Goal: Task Accomplishment & Management: Manage account settings

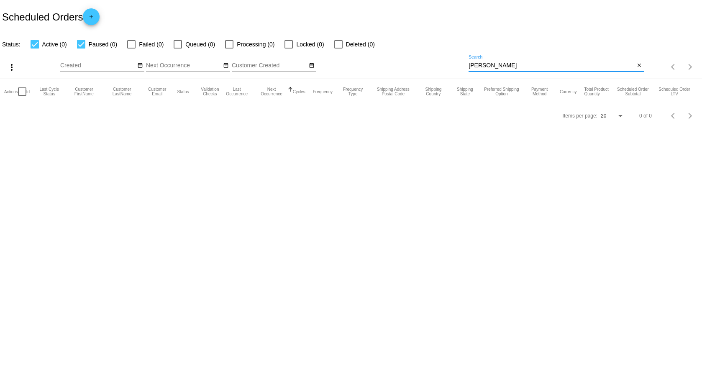
click at [493, 68] on input "[PERSON_NAME]" at bounding box center [552, 65] width 166 height 7
drag, startPoint x: 494, startPoint y: 67, endPoint x: 449, endPoint y: 66, distance: 45.2
click at [457, 66] on div "more_vert Sep Jan Feb Mar [DATE]" at bounding box center [351, 64] width 702 height 30
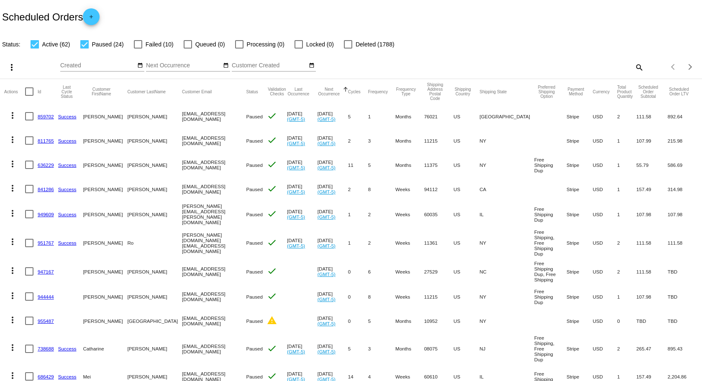
click at [635, 67] on mat-icon "search" at bounding box center [639, 67] width 10 height 13
click at [543, 67] on input "Search" at bounding box center [556, 65] width 175 height 7
type input "[PERSON_NAME]"
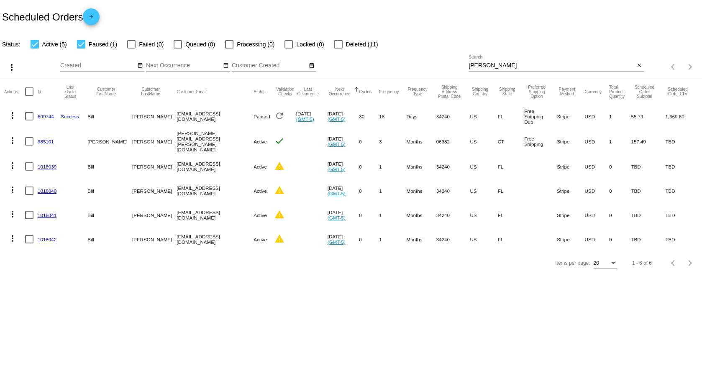
click at [44, 116] on link "609744" at bounding box center [46, 116] width 16 height 5
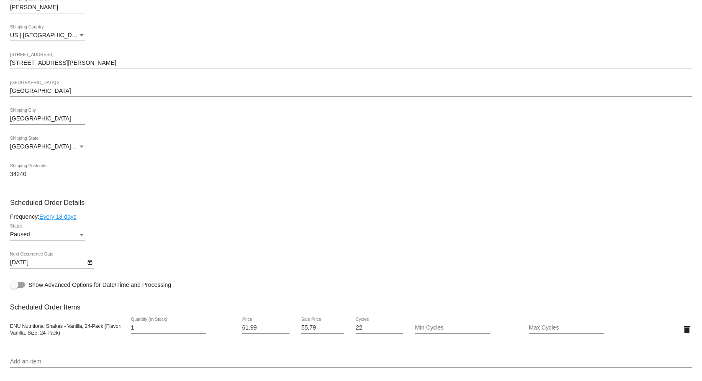
scroll to position [257, 0]
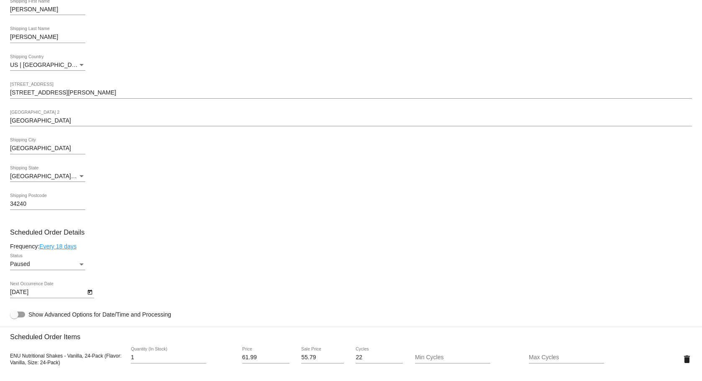
click at [91, 290] on icon "Open calendar" at bounding box center [89, 292] width 5 height 5
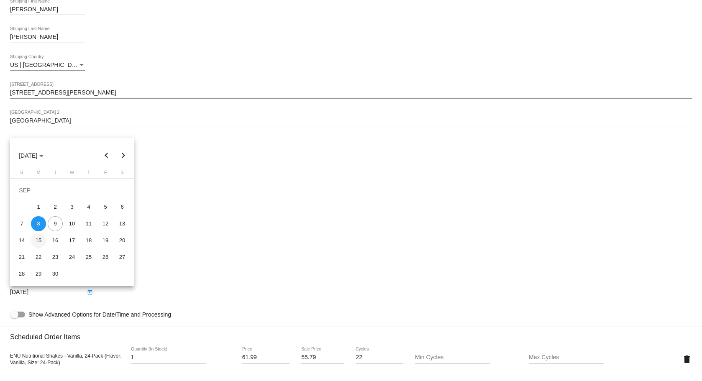
click at [39, 242] on div "15" at bounding box center [38, 240] width 15 height 15
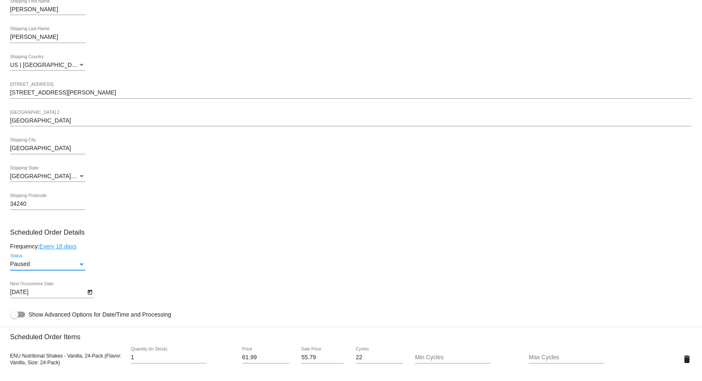
click at [79, 267] on div "Status" at bounding box center [82, 264] width 8 height 7
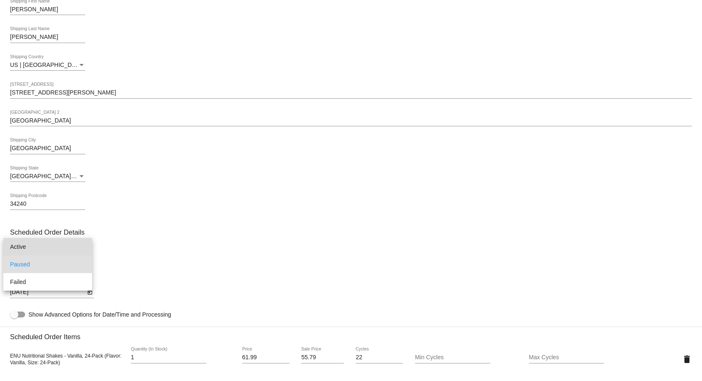
click at [35, 244] on span "Active" at bounding box center [47, 247] width 75 height 18
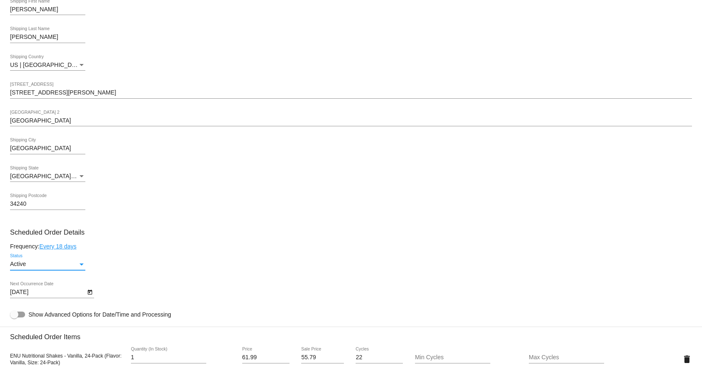
click at [334, 252] on mat-card-content "Customer 3798256: [PERSON_NAME] [EMAIL_ADDRESS][DOMAIN_NAME] Customer Shipping …" at bounding box center [351, 325] width 682 height 789
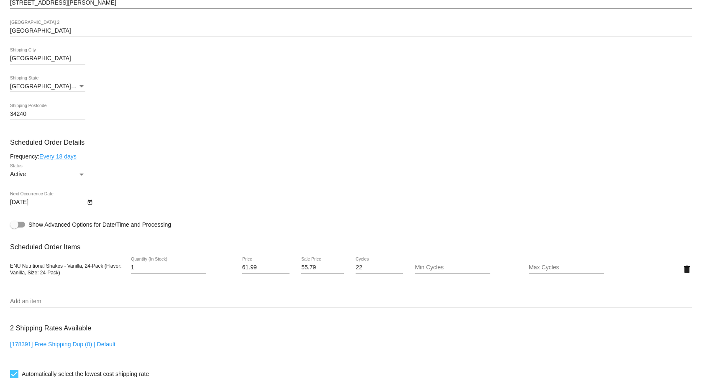
scroll to position [335, 0]
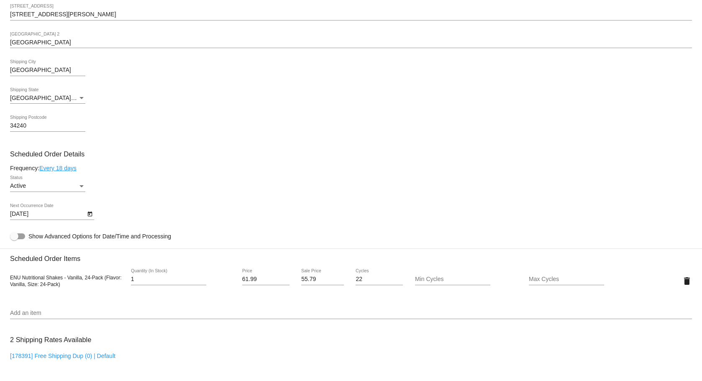
click at [585, 203] on mat-card-content "Customer 3798256: [PERSON_NAME] [EMAIL_ADDRESS][DOMAIN_NAME] Customer Shipping …" at bounding box center [351, 247] width 682 height 789
click at [61, 205] on div "[DATE] Next Occurrence Date" at bounding box center [47, 212] width 75 height 16
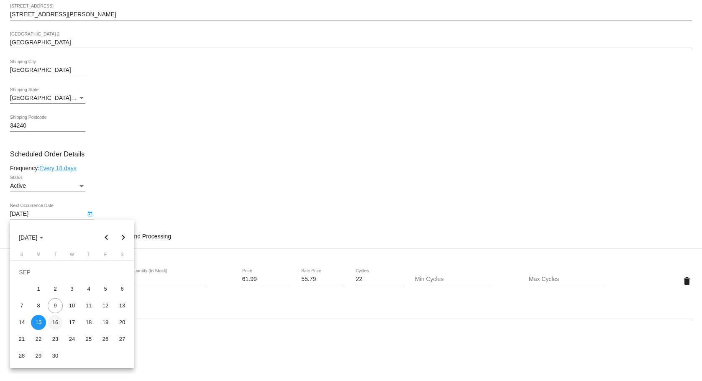
click at [59, 319] on div "16" at bounding box center [55, 322] width 15 height 15
type input "[DATE]"
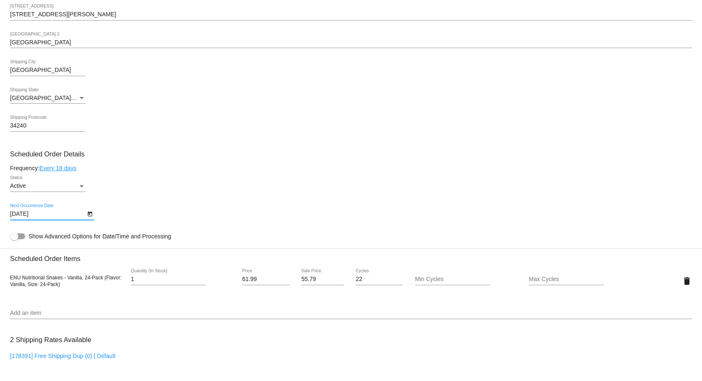
click at [184, 173] on mat-card-content "Customer 3798256: [PERSON_NAME] [EMAIL_ADDRESS][DOMAIN_NAME] Customer Shipping …" at bounding box center [351, 247] width 682 height 789
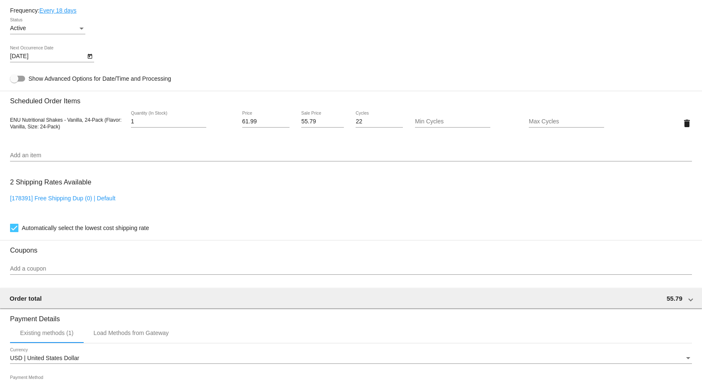
scroll to position [633, 0]
